Goal: Use online tool/utility: Utilize a website feature to perform a specific function

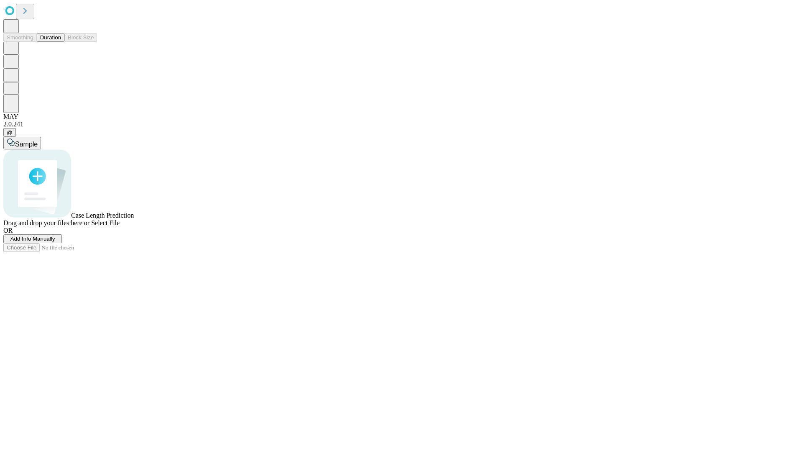
click at [120, 226] on span "Select File" at bounding box center [105, 222] width 28 height 7
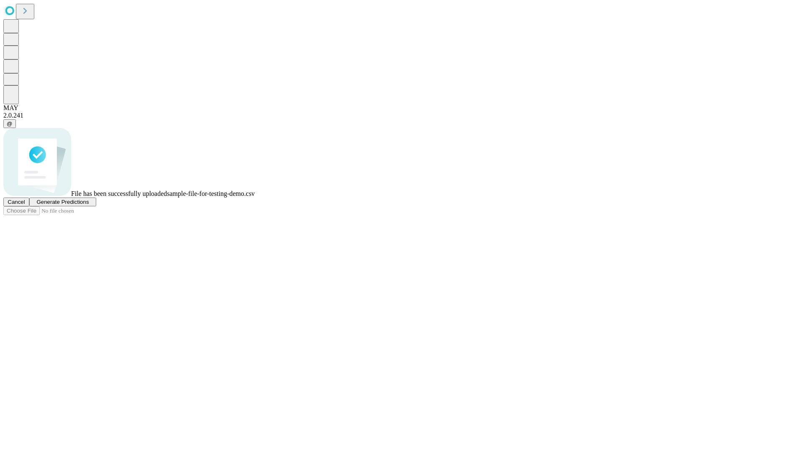
click at [89, 205] on span "Generate Predictions" at bounding box center [62, 202] width 52 height 6
